Goal: Task Accomplishment & Management: Manage account settings

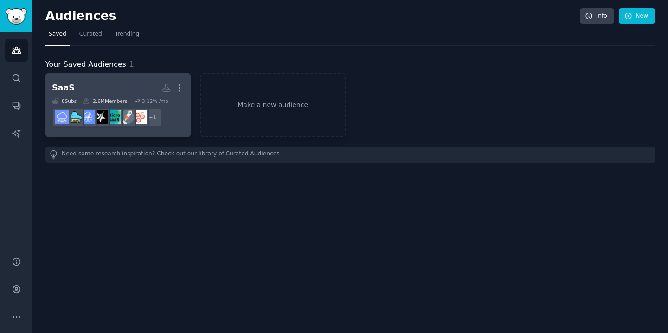
click at [103, 86] on h2 "SaaS More" at bounding box center [118, 88] width 132 height 16
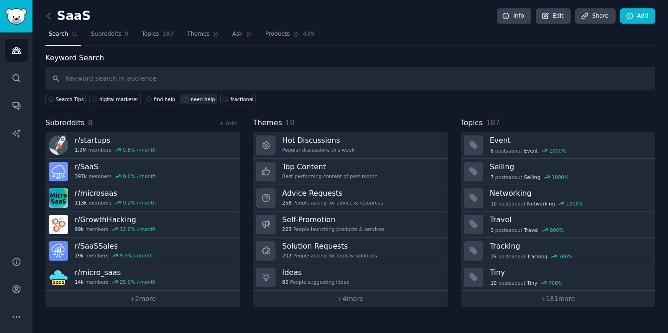
click at [197, 99] on div "need help" at bounding box center [203, 99] width 24 height 6
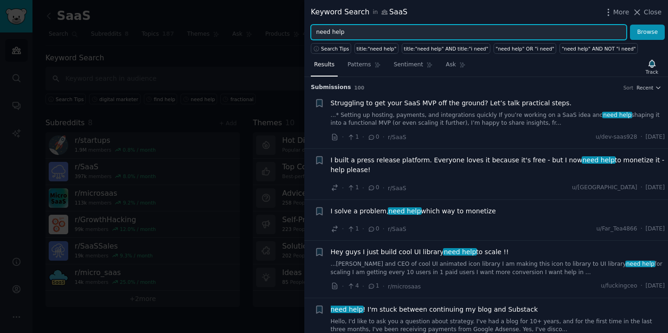
click at [487, 32] on input "need help" at bounding box center [469, 33] width 316 height 16
type input "anyone"
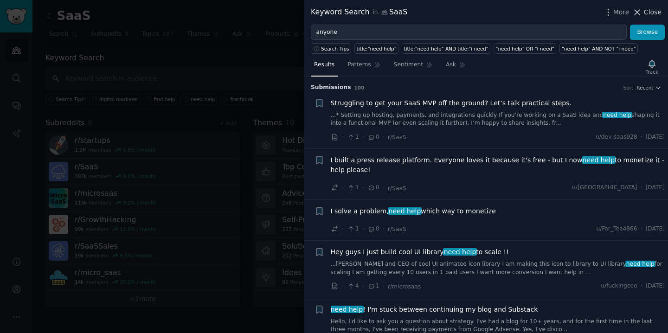
click at [652, 13] on span "Close" at bounding box center [653, 12] width 18 height 10
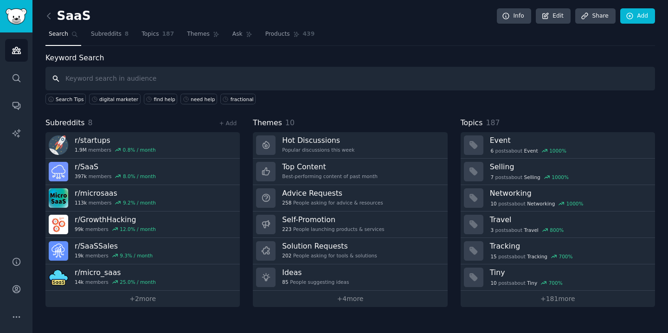
click at [179, 79] on input "text" at bounding box center [349, 79] width 609 height 24
type input "anyone recommend"
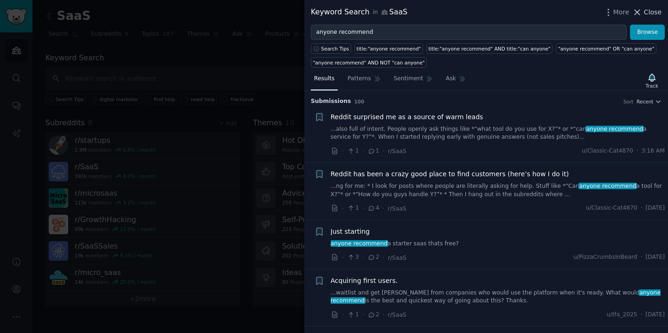
click at [647, 10] on span "Close" at bounding box center [653, 12] width 18 height 10
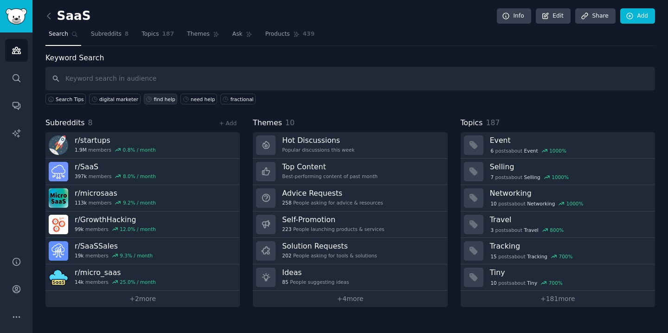
click at [156, 101] on div "find help" at bounding box center [164, 99] width 21 height 6
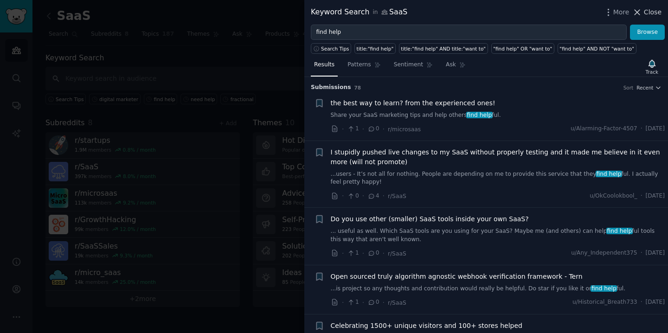
click at [649, 11] on span "Close" at bounding box center [653, 12] width 18 height 10
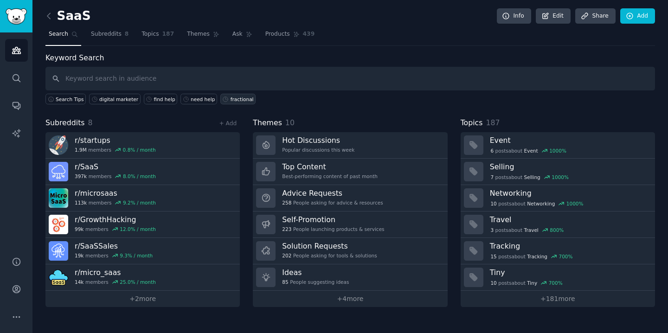
click at [232, 100] on div "fractional" at bounding box center [242, 99] width 23 height 6
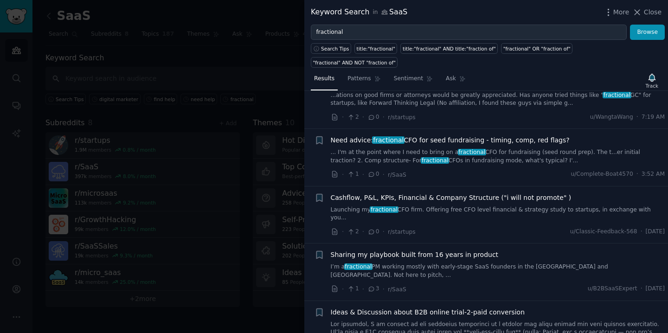
scroll to position [34, 0]
click at [652, 13] on span "Close" at bounding box center [653, 12] width 18 height 10
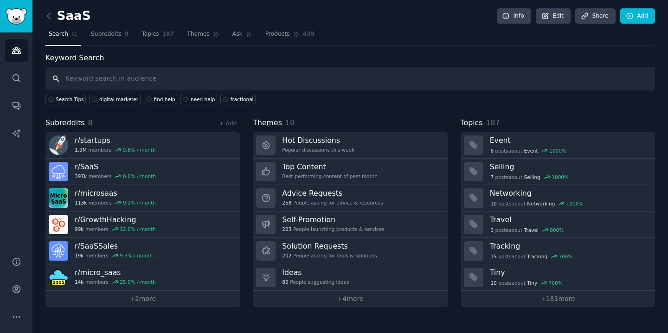
click at [134, 77] on input "text" at bounding box center [349, 79] width 609 height 24
type input "cmo"
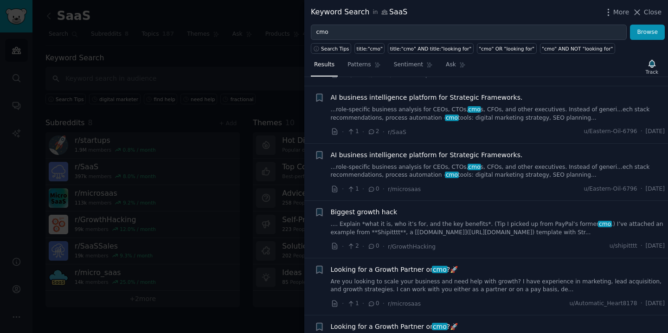
scroll to position [295, 0]
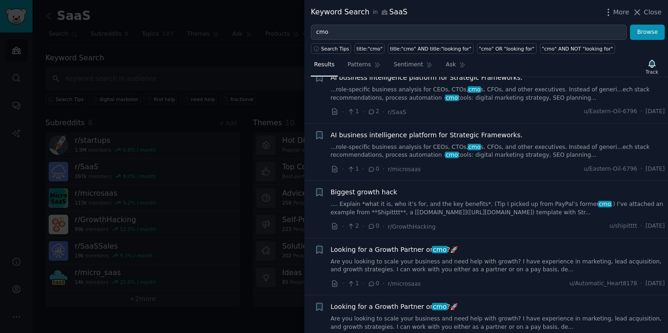
click at [276, 77] on div at bounding box center [334, 166] width 668 height 333
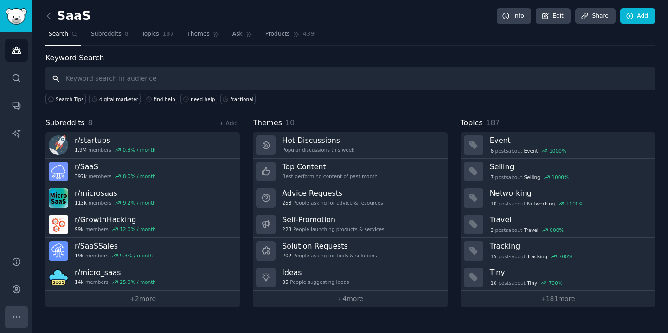
click at [18, 318] on icon "Sidebar" at bounding box center [17, 317] width 10 height 10
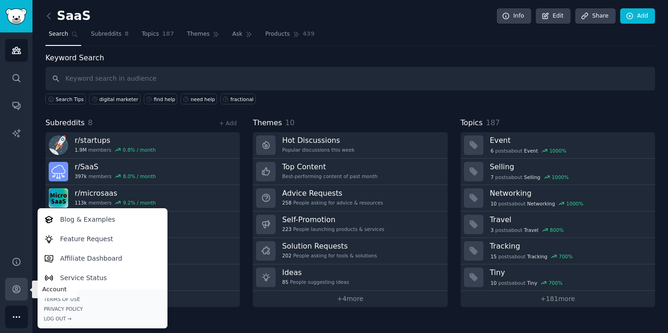
click at [19, 288] on icon "Sidebar" at bounding box center [17, 289] width 10 height 10
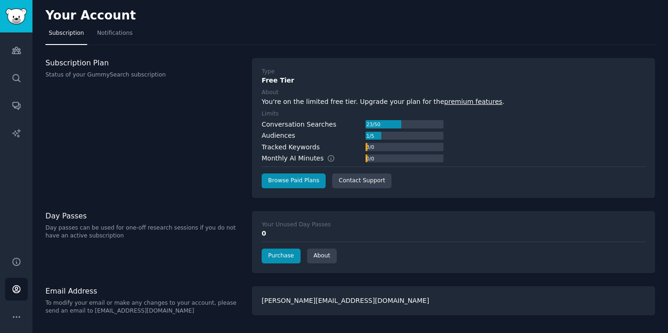
click at [450, 101] on link "premium features" at bounding box center [473, 101] width 58 height 7
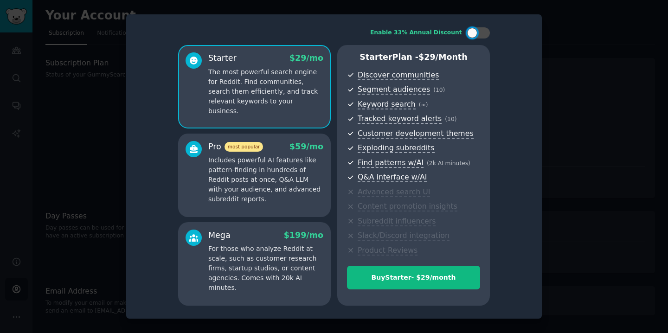
click at [559, 122] on div at bounding box center [334, 166] width 668 height 333
